Goal: Information Seeking & Learning: Learn about a topic

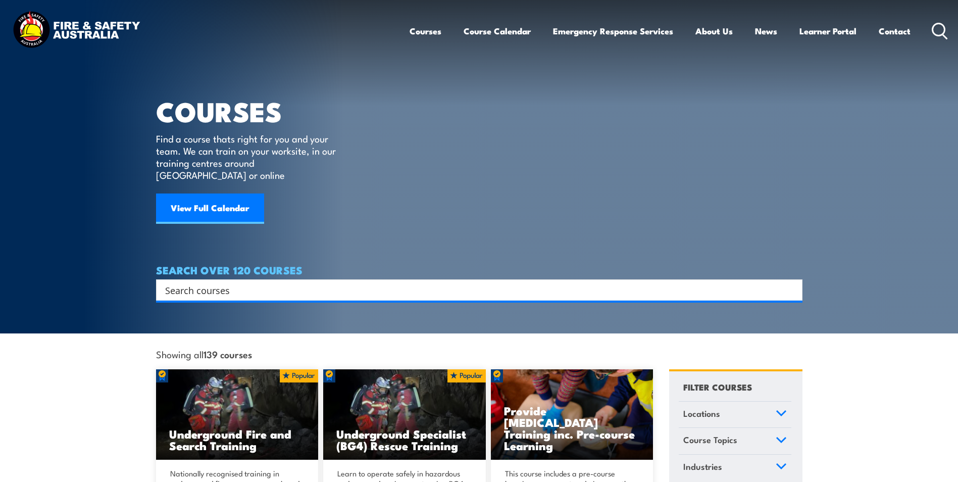
click at [306, 282] on input "Search input" at bounding box center [472, 289] width 615 height 15
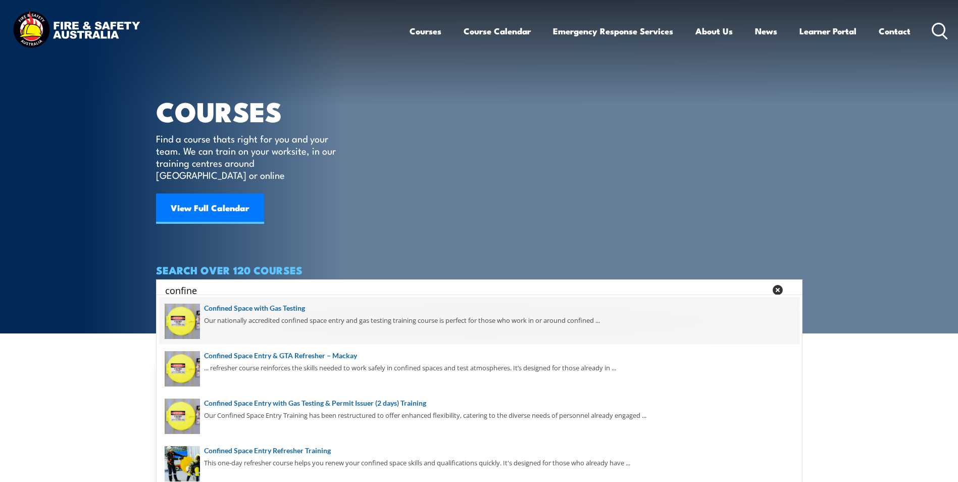
type input "confine"
click at [450, 332] on span at bounding box center [479, 320] width 640 height 47
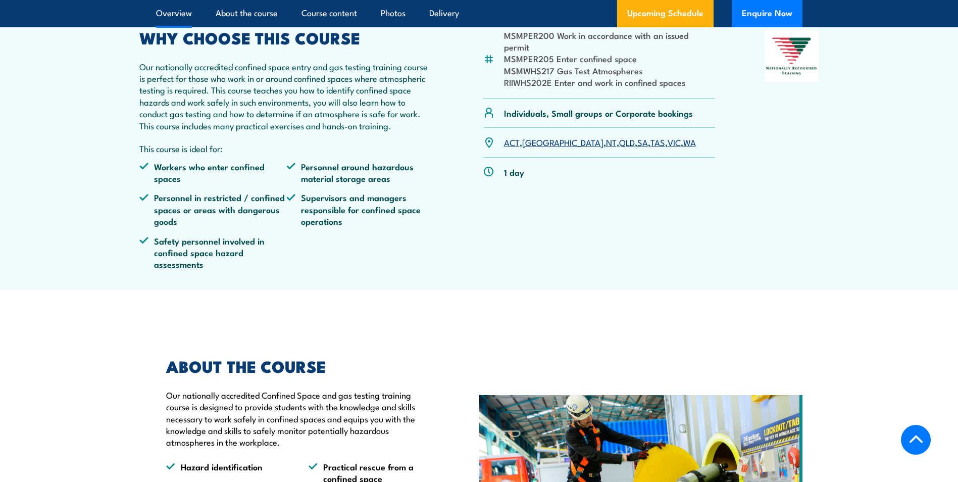
scroll to position [354, 0]
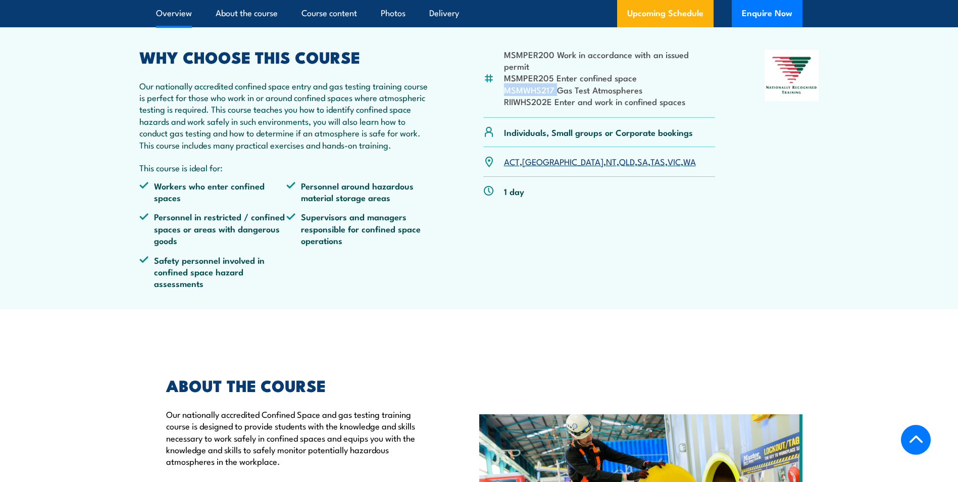
drag, startPoint x: 506, startPoint y: 101, endPoint x: 557, endPoint y: 103, distance: 51.0
click at [557, 95] on li "MSMWHS217 Gas Test Atmospheres" at bounding box center [610, 90] width 212 height 12
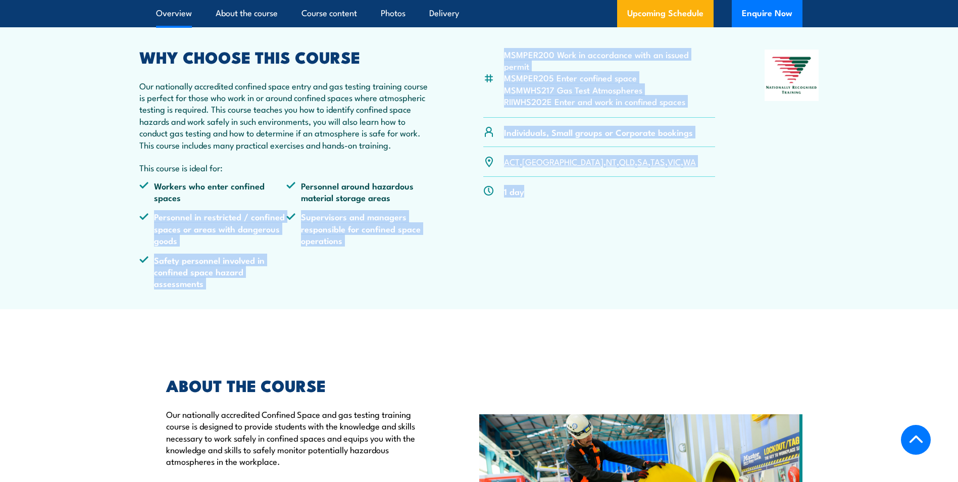
drag, startPoint x: 547, startPoint y: 201, endPoint x: 419, endPoint y: 216, distance: 128.6
click at [419, 216] on div "MSMPER200 Work in accordance with an issued permit MSMPER205 Enter confined spa…" at bounding box center [479, 172] width 680 height 247
drag, startPoint x: 420, startPoint y: 213, endPoint x: 554, endPoint y: 296, distance: 157.4
click at [555, 296] on div "MSMPER200 Work in accordance with an issued permit MSMPER205 Enter confined spa…" at bounding box center [599, 172] width 232 height 247
click at [582, 279] on div "MSMPER200 Work in accordance with an issued permit MSMPER205 Enter confined spa…" at bounding box center [599, 172] width 232 height 247
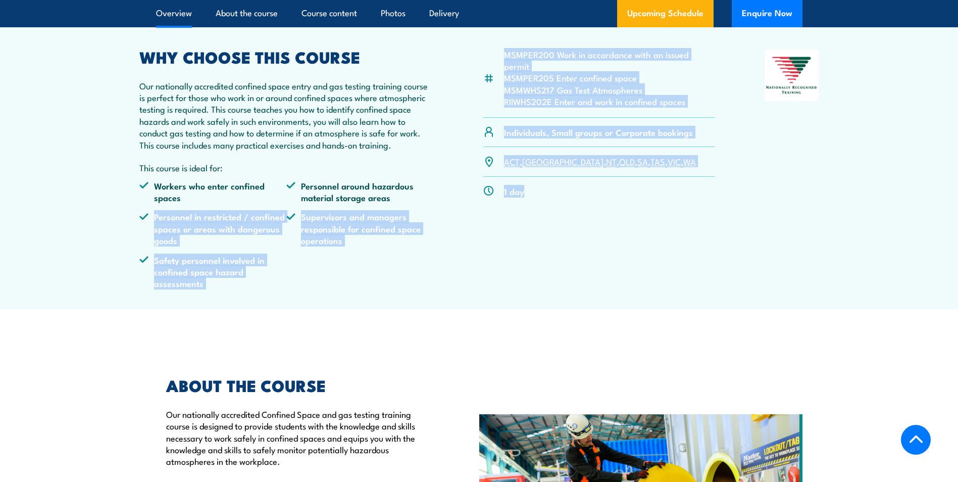
click at [582, 176] on div "ACT , NSW , NT , QLD , SA , TAS , VIC , WA" at bounding box center [599, 161] width 232 height 29
